Goal: Task Accomplishment & Management: Complete application form

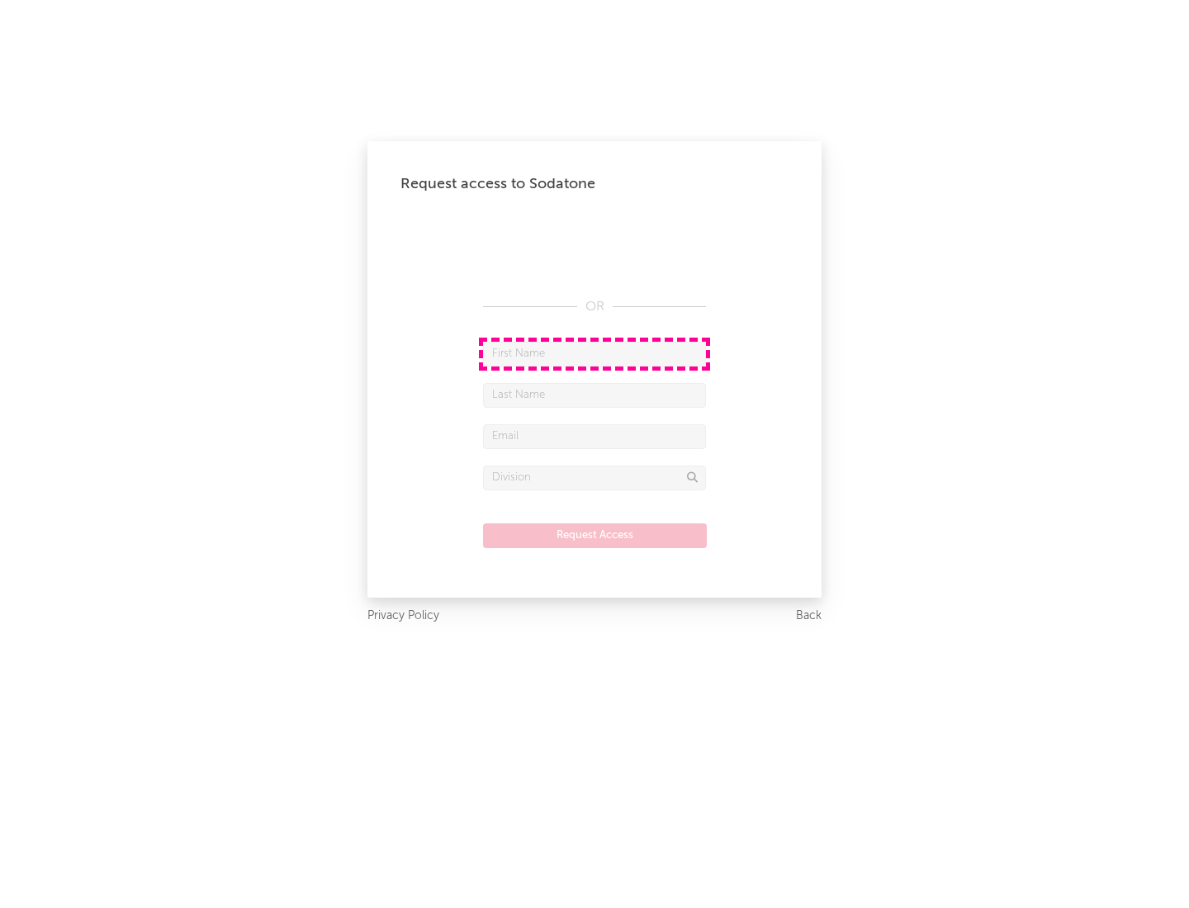
click at [594, 353] on input "text" at bounding box center [594, 354] width 223 height 25
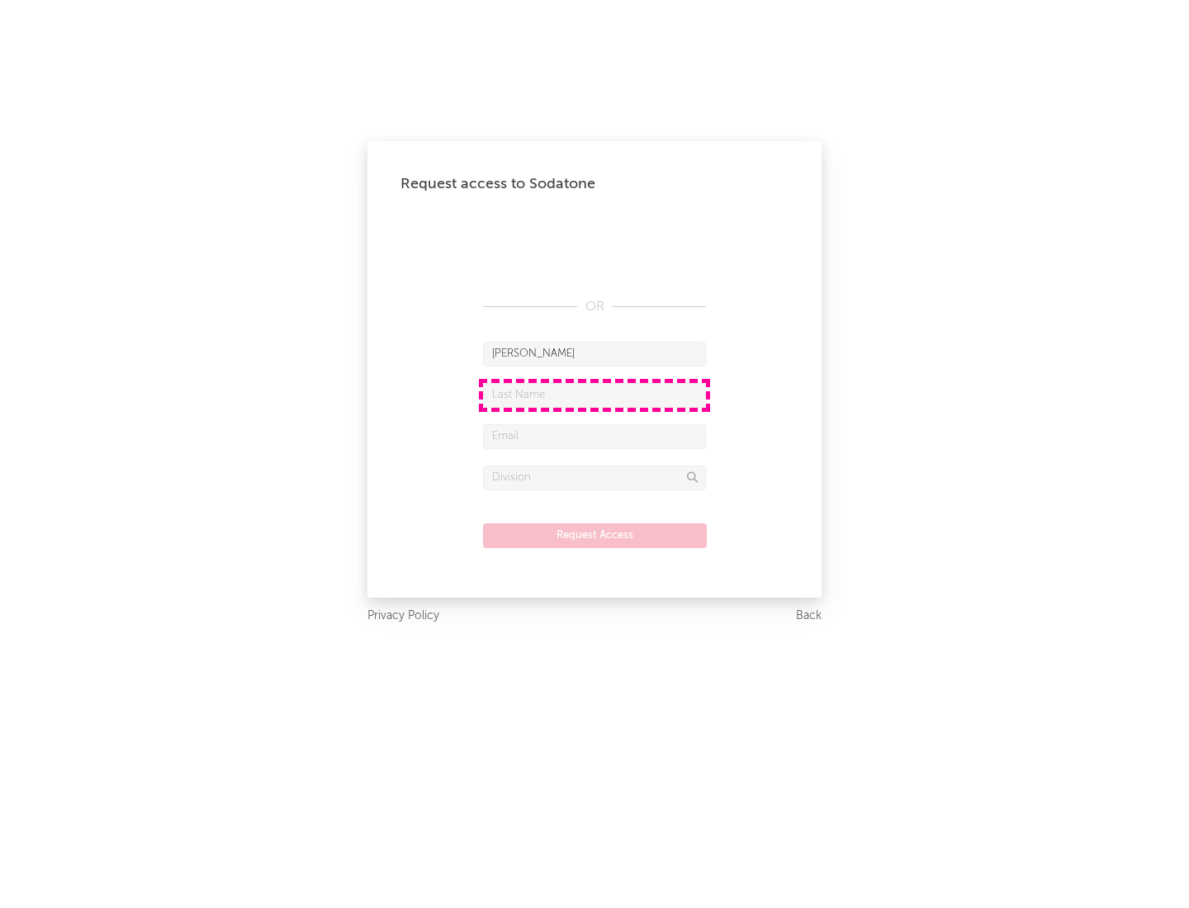
type input "[PERSON_NAME]"
click at [594, 395] on input "text" at bounding box center [594, 395] width 223 height 25
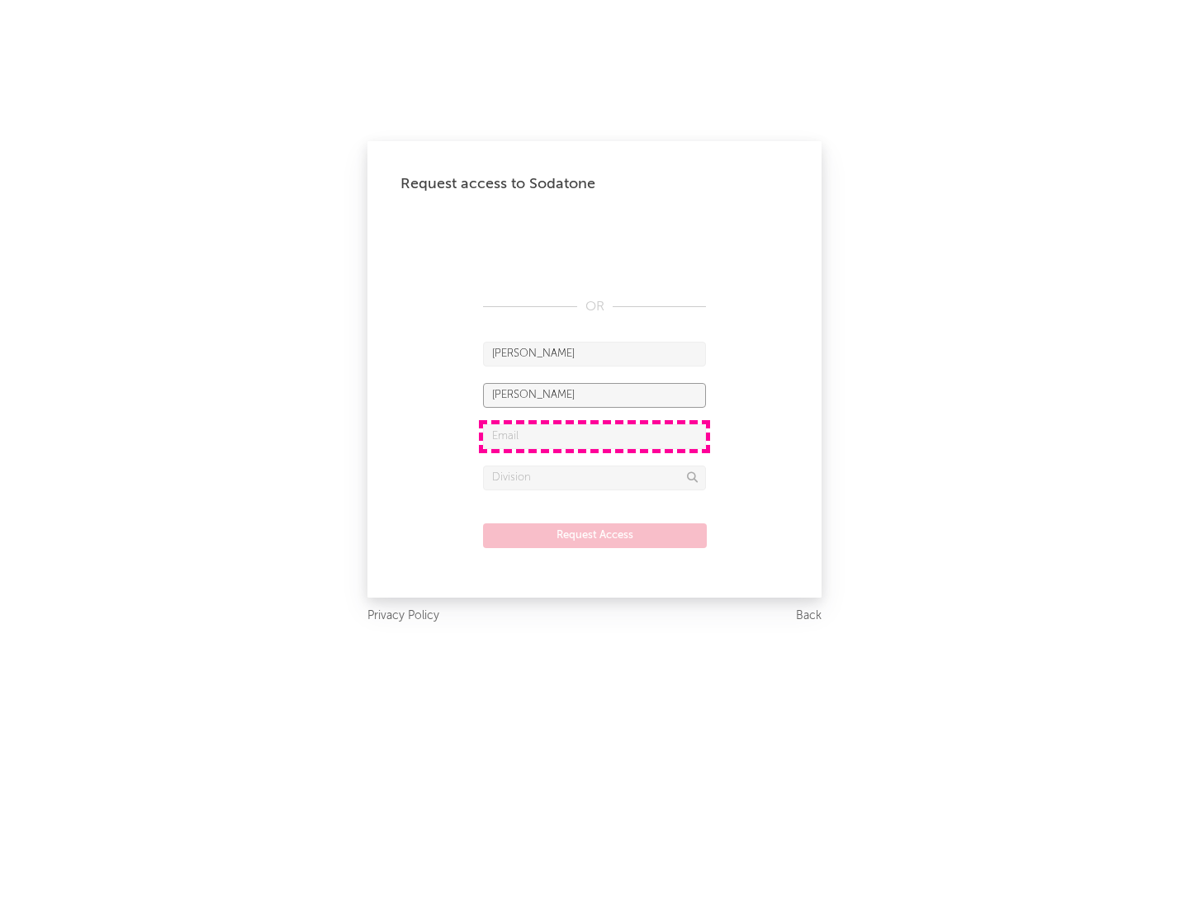
type input "[PERSON_NAME]"
click at [594, 436] on input "text" at bounding box center [594, 436] width 223 height 25
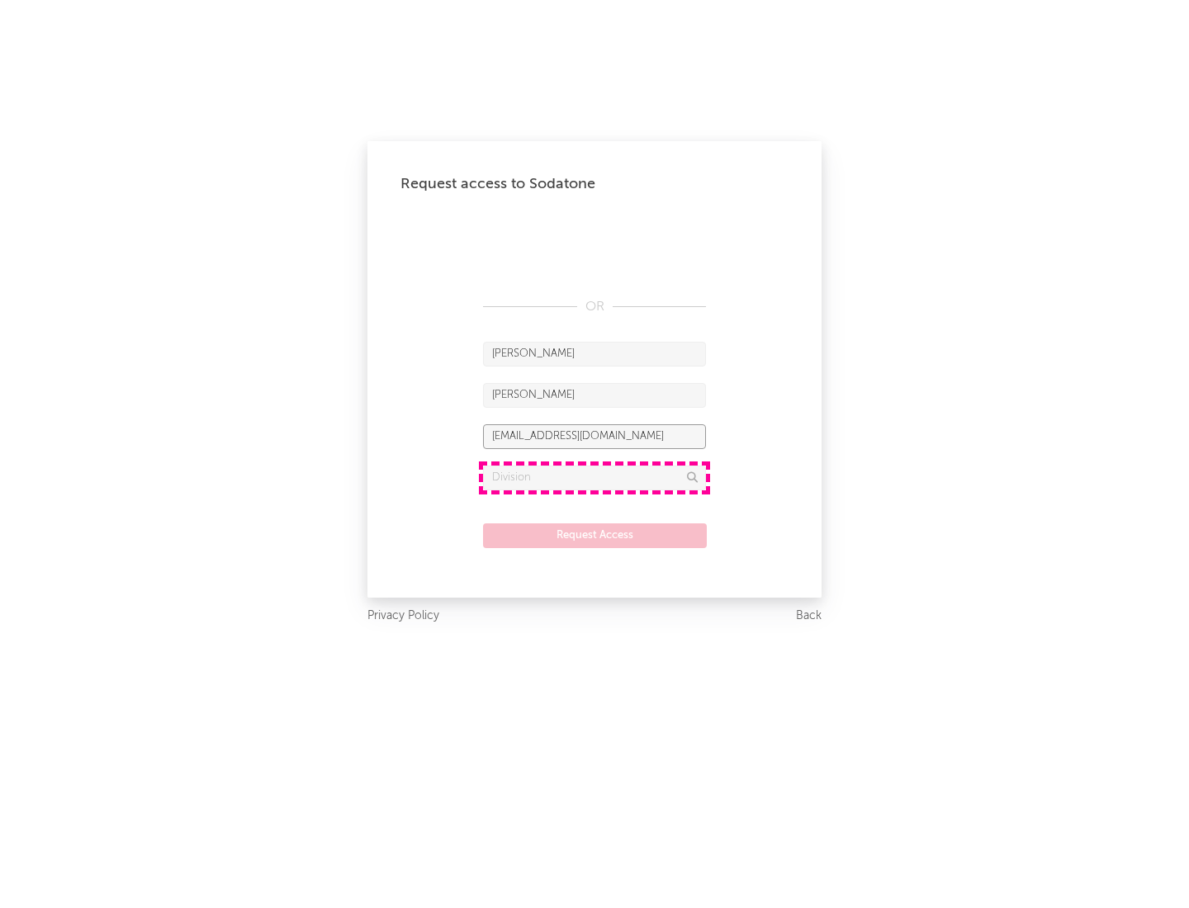
type input "[EMAIL_ADDRESS][DOMAIN_NAME]"
click at [594, 477] on input "text" at bounding box center [594, 478] width 223 height 25
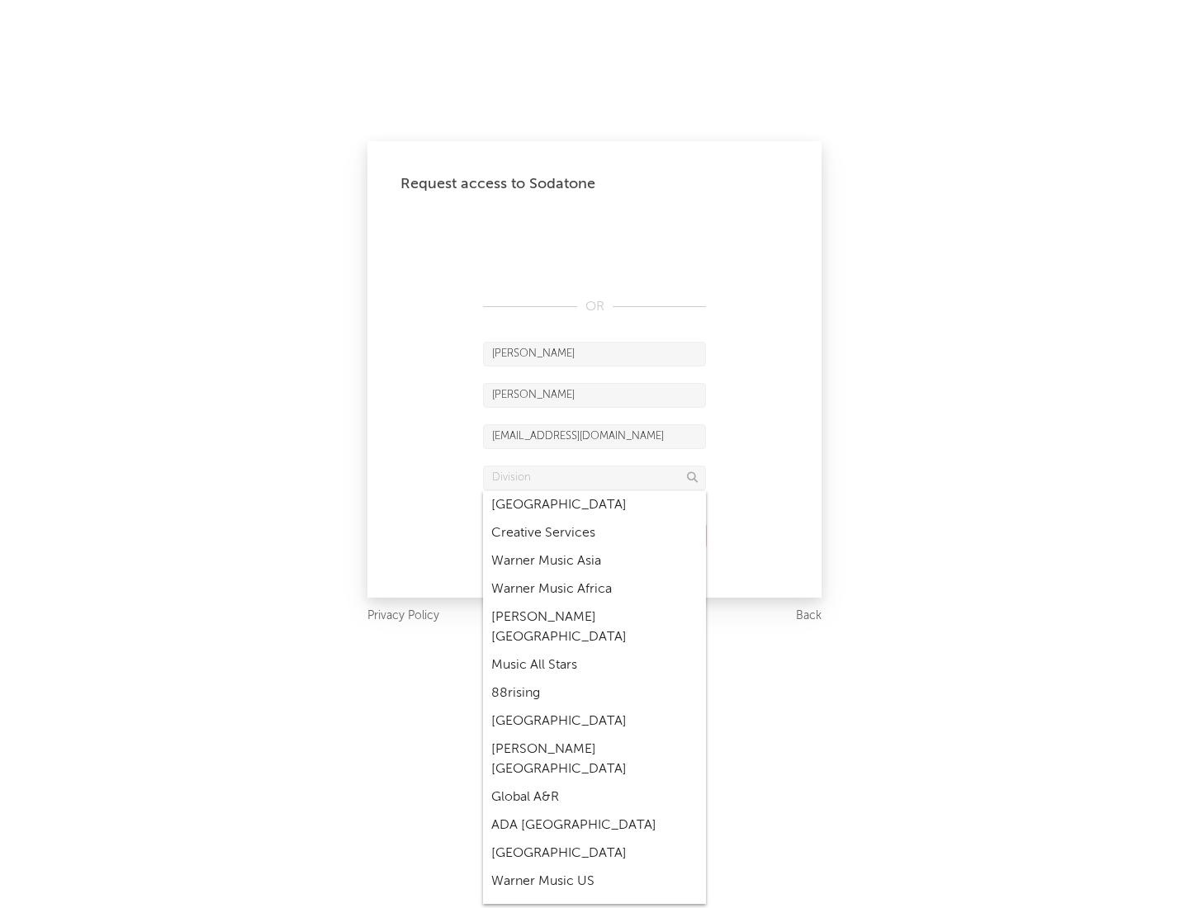
click at [589, 651] on div "Music All Stars" at bounding box center [594, 665] width 223 height 28
type input "Music All Stars"
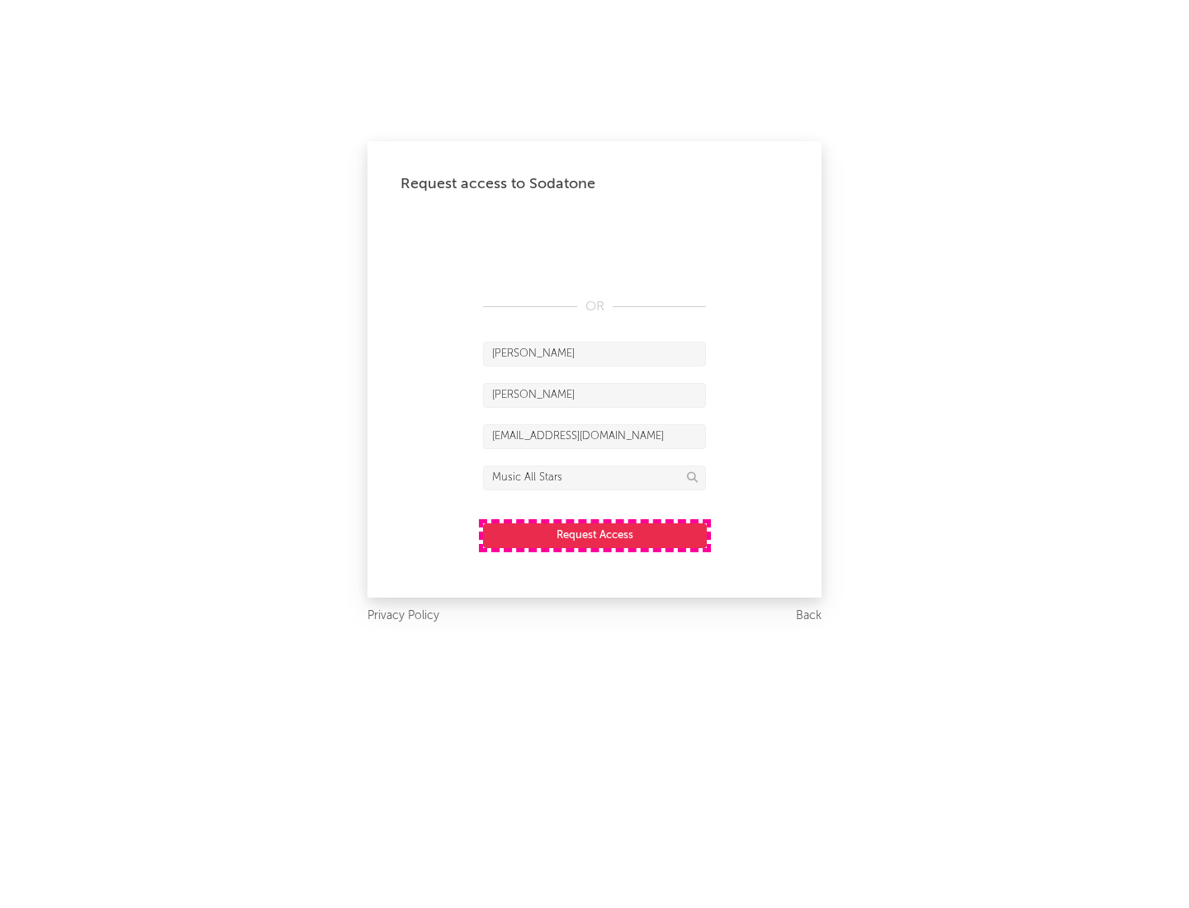
click at [594, 535] on button "Request Access" at bounding box center [595, 535] width 224 height 25
